Goal: Navigation & Orientation: Understand site structure

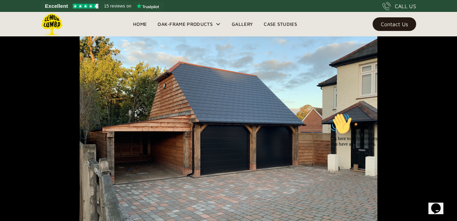
scroll to position [119, 0]
click at [218, 23] on icon at bounding box center [217, 23] width 5 height 5
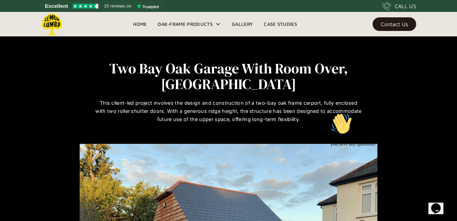
scroll to position [0, 0]
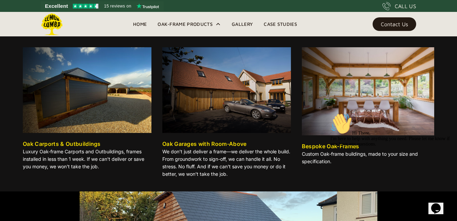
click at [103, 72] on img at bounding box center [87, 90] width 129 height 86
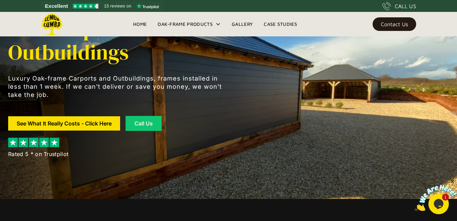
scroll to position [24, 0]
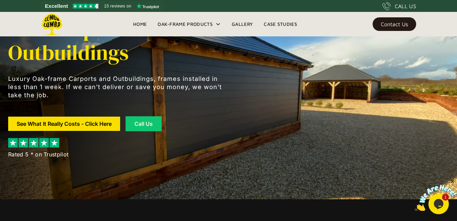
click at [238, 25] on link "Gallery" at bounding box center [242, 24] width 32 height 10
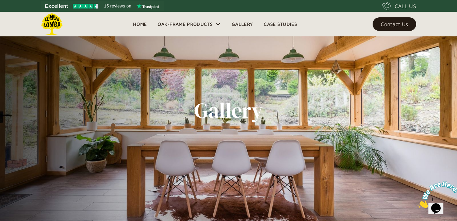
click at [273, 24] on link "Case Studies" at bounding box center [280, 24] width 44 height 10
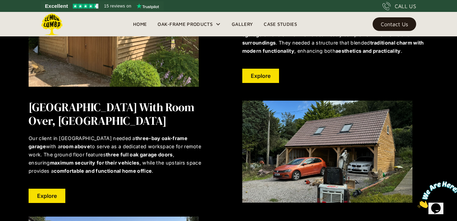
scroll to position [357, 0]
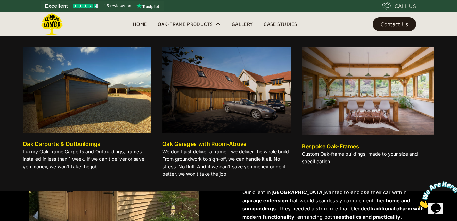
click at [177, 23] on div "Oak-Frame Products" at bounding box center [184, 24] width 55 height 8
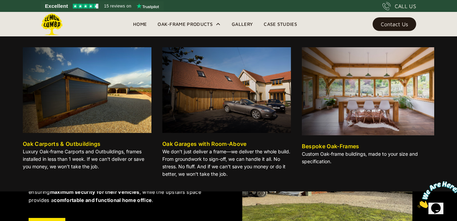
scroll to position [95, 0]
click at [217, 24] on icon at bounding box center [217, 23] width 5 height 5
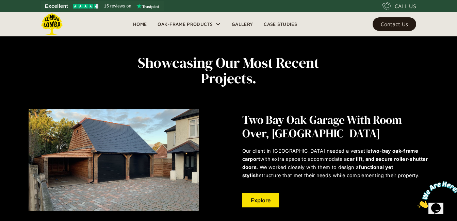
scroll to position [0, 0]
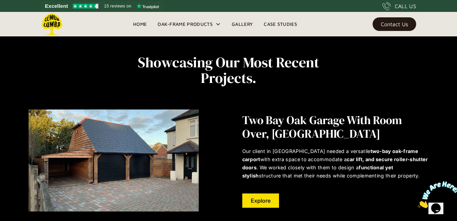
click at [134, 24] on link "Home" at bounding box center [140, 24] width 24 height 10
